Goal: Task Accomplishment & Management: Manage account settings

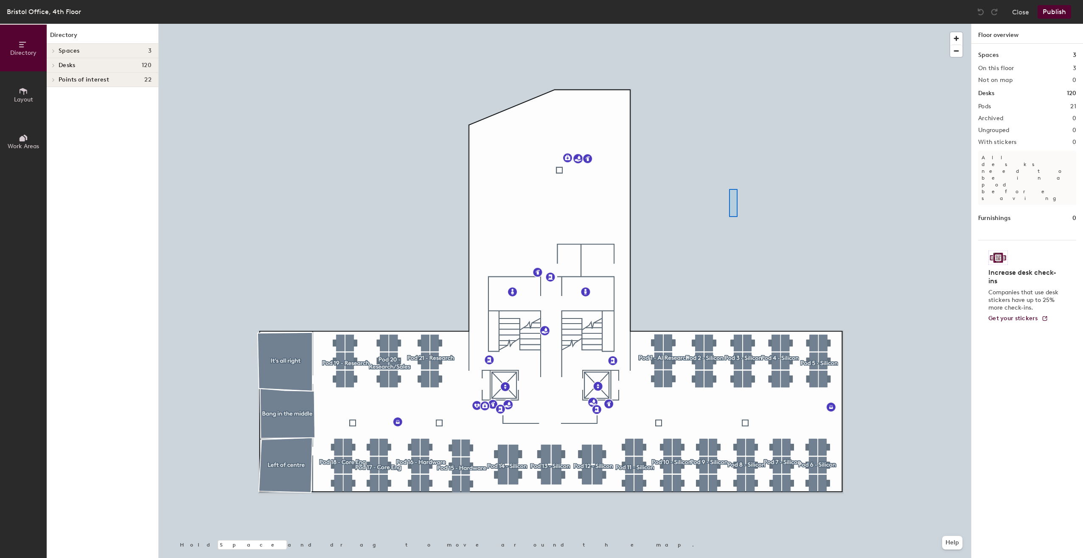
click at [729, 24] on div at bounding box center [565, 24] width 812 height 0
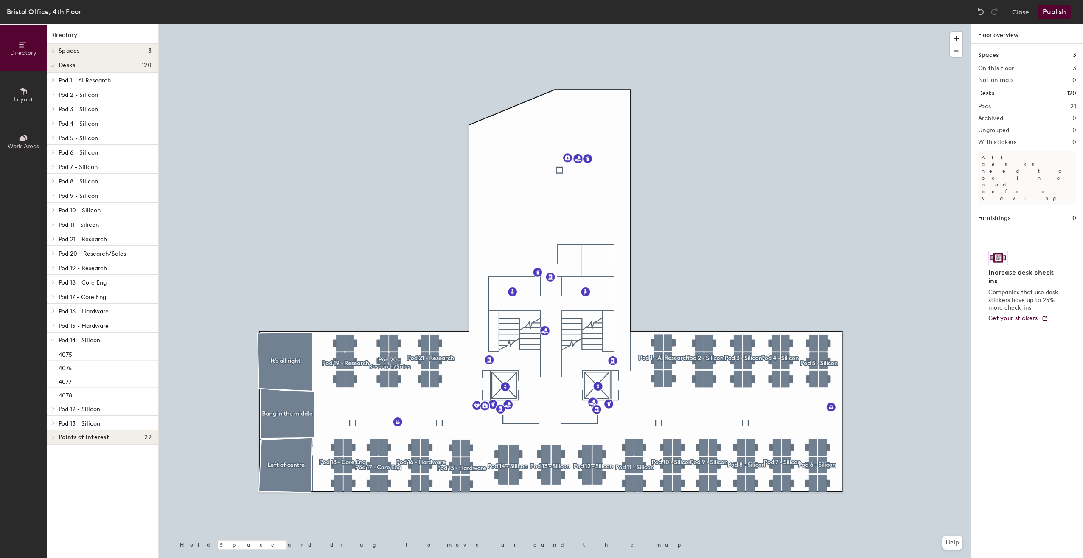
click at [512, 24] on div at bounding box center [565, 24] width 812 height 0
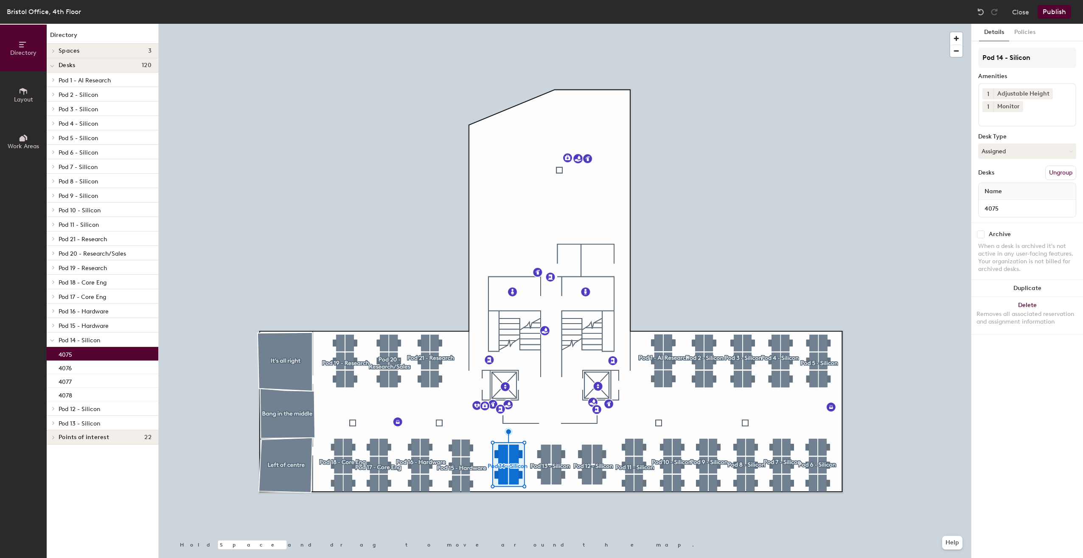
click at [508, 24] on div at bounding box center [565, 24] width 812 height 0
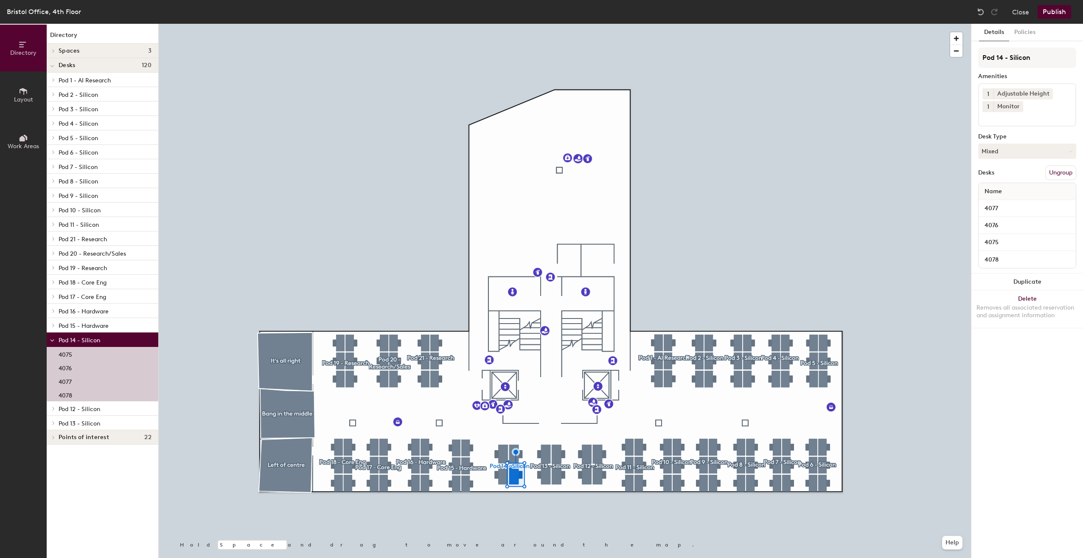
click at [508, 460] on div at bounding box center [509, 461] width 2 height 2
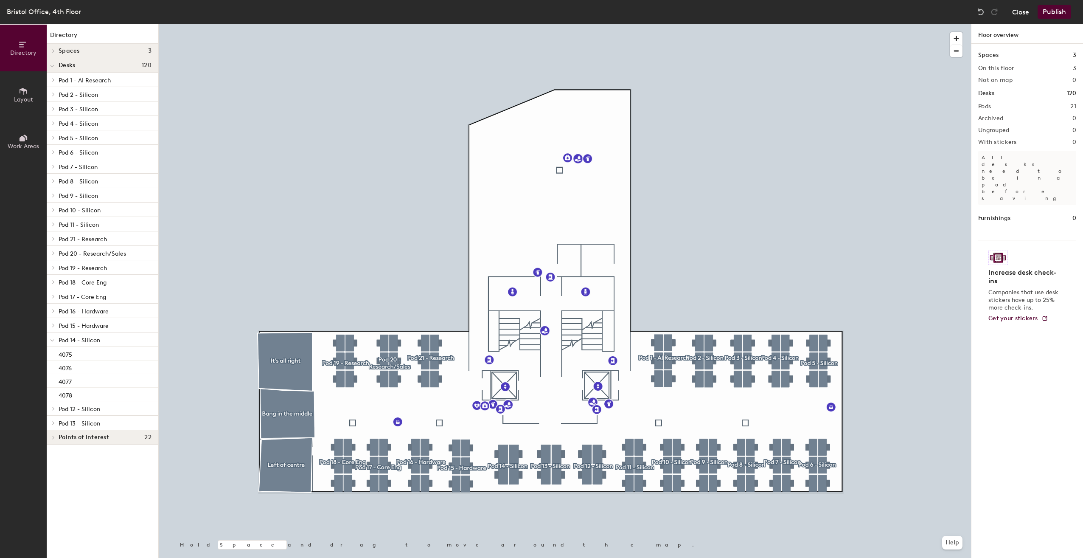
click at [1016, 10] on button "Close" at bounding box center [1020, 12] width 17 height 14
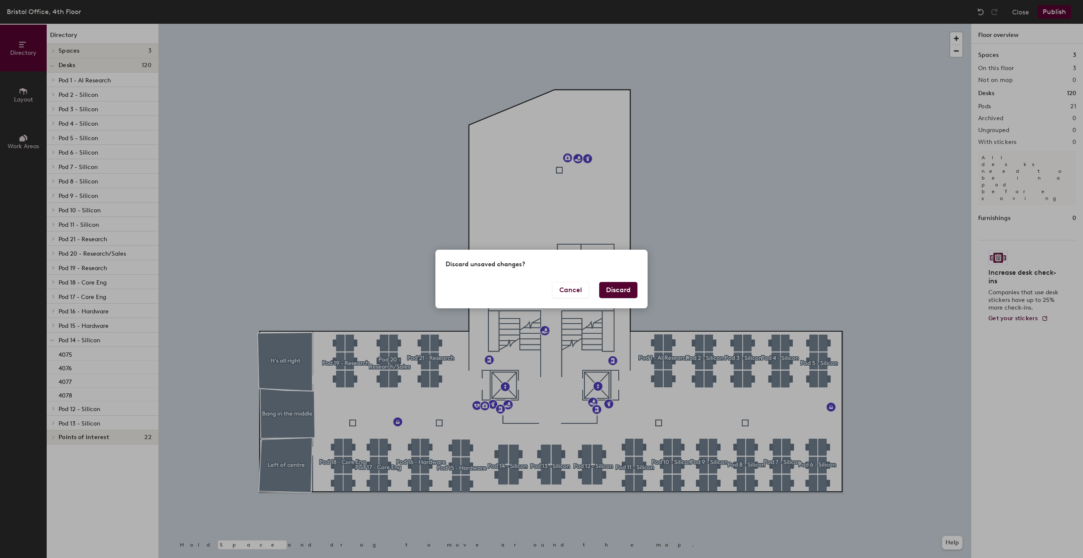
click at [620, 292] on button "Discard" at bounding box center [618, 290] width 38 height 16
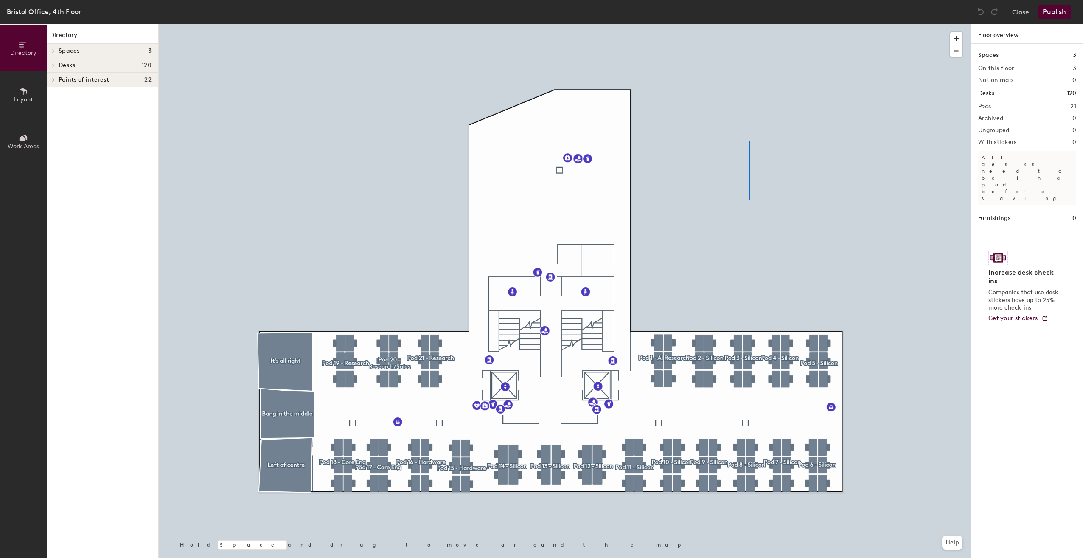
click at [749, 24] on div at bounding box center [565, 24] width 812 height 0
click at [500, 24] on div at bounding box center [565, 24] width 812 height 0
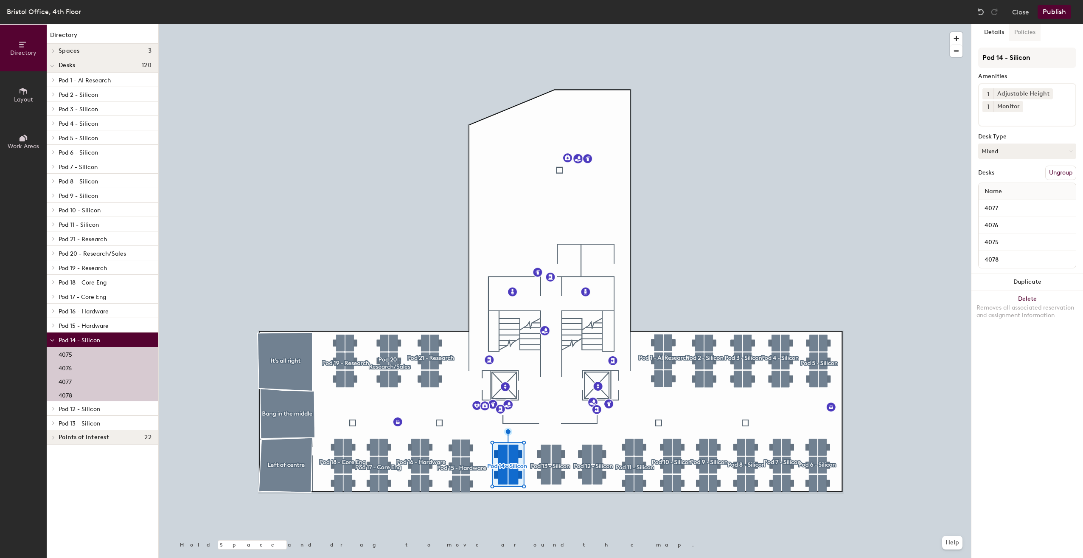
click at [1026, 30] on button "Policies" at bounding box center [1024, 32] width 31 height 17
click at [999, 32] on button "Details" at bounding box center [994, 32] width 30 height 17
click at [1017, 53] on input "Pod 14 - Silicon" at bounding box center [1027, 58] width 98 height 20
drag, startPoint x: 1048, startPoint y: 56, endPoint x: 1011, endPoint y: 62, distance: 37.7
click at [1011, 62] on input "Pod 14 - Silicon" at bounding box center [1027, 58] width 98 height 20
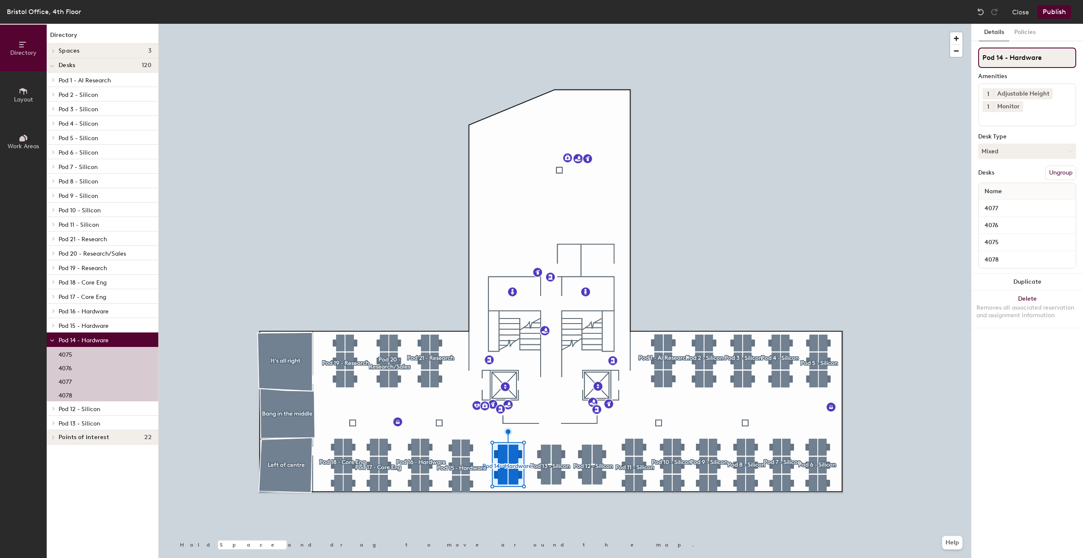
type input "Pod 14 - Hardware"
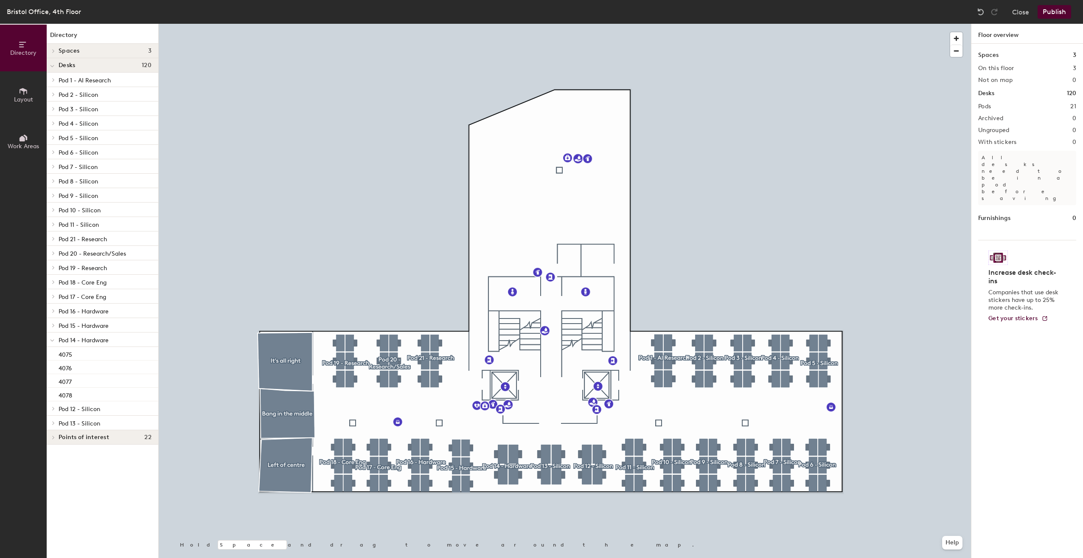
click at [1059, 11] on button "Publish" at bounding box center [1055, 12] width 34 height 14
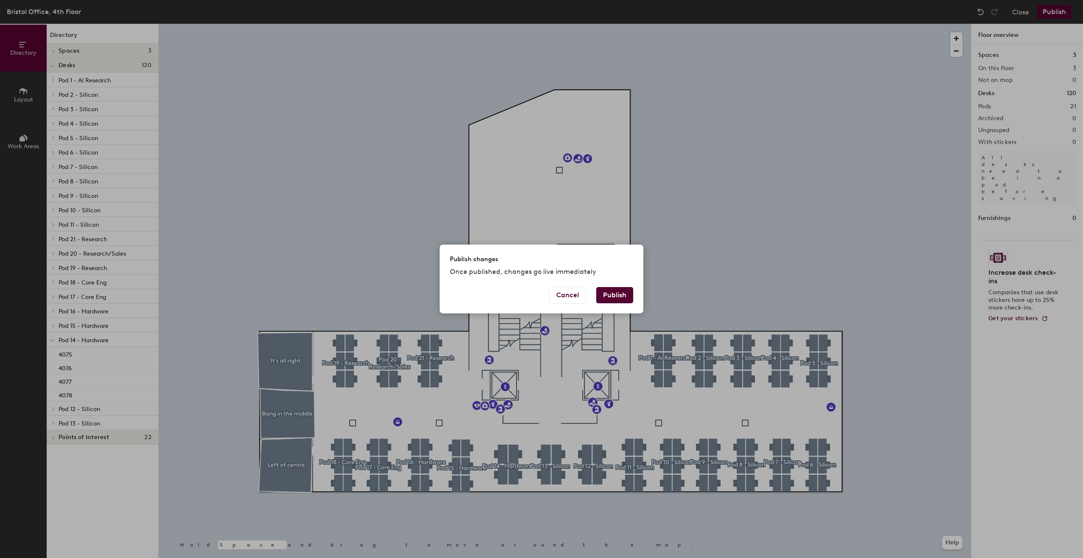
click at [612, 293] on button "Publish" at bounding box center [614, 295] width 37 height 16
